Goal: Task Accomplishment & Management: Complete application form

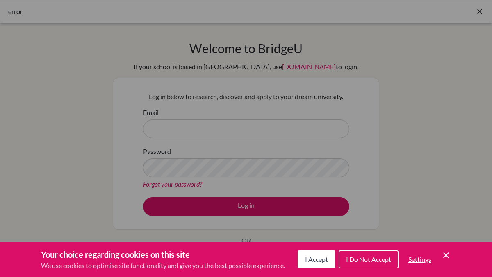
click at [308, 262] on span "I Accept" at bounding box center [316, 260] width 23 height 8
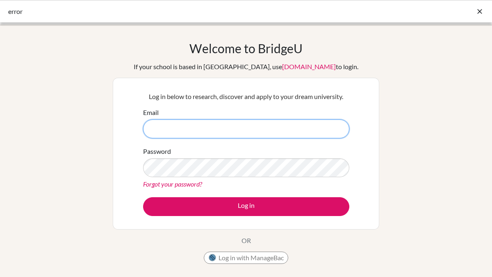
click at [253, 123] on input "Email" at bounding box center [246, 129] width 206 height 19
type input "rgreenall@tisa.az"
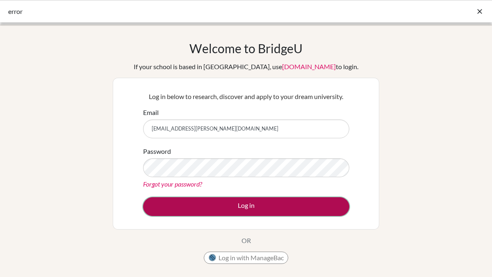
click at [244, 211] on button "Log in" at bounding box center [246, 206] width 206 height 19
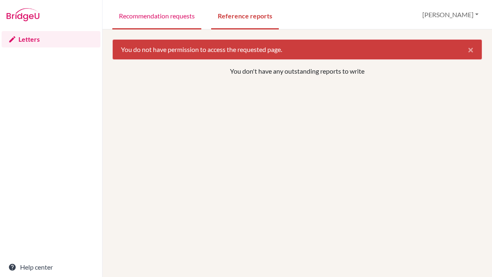
click at [168, 11] on link "Recommendation requests" at bounding box center [156, 15] width 89 height 28
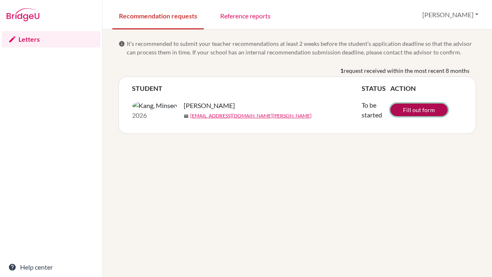
click at [416, 113] on link "Fill out form" at bounding box center [418, 110] width 57 height 13
